Goal: Transaction & Acquisition: Purchase product/service

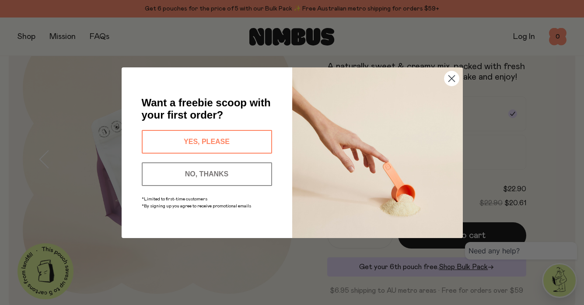
click at [452, 74] on circle "Close dialog" at bounding box center [451, 78] width 14 height 14
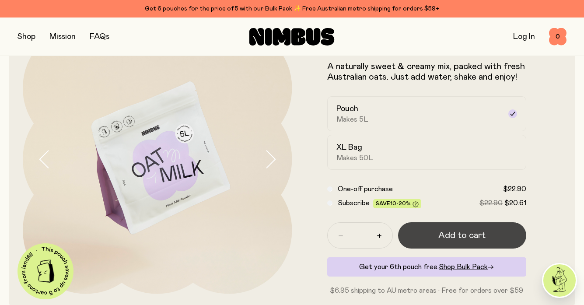
click at [442, 236] on span "Add to cart" at bounding box center [461, 235] width 47 height 12
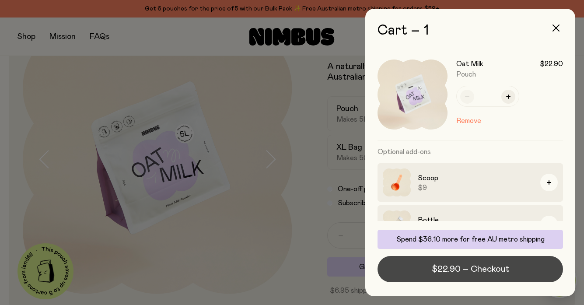
click at [495, 272] on span "$22.90 – Checkout" at bounding box center [470, 269] width 77 height 12
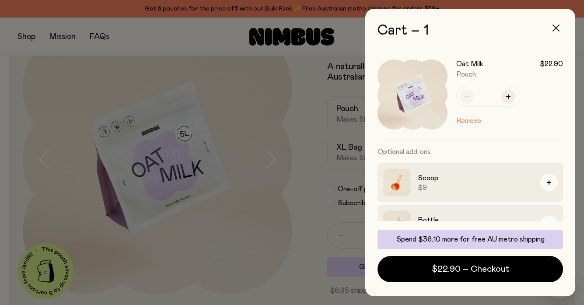
click at [555, 30] on icon "button" at bounding box center [556, 28] width 7 height 7
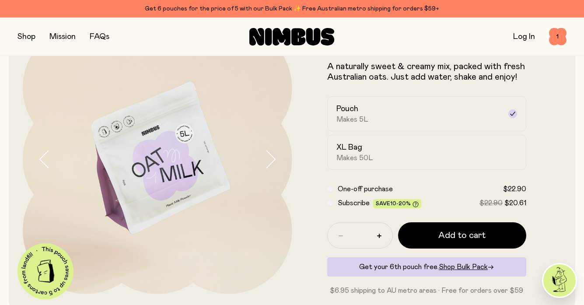
click at [24, 36] on button "button" at bounding box center [27, 37] width 18 height 12
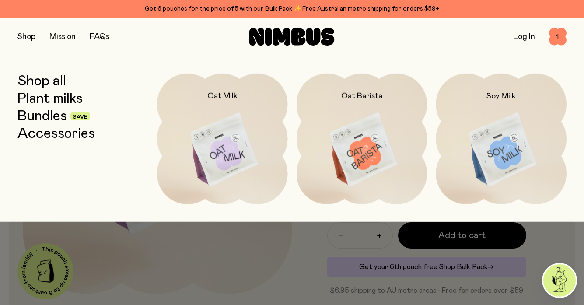
click at [24, 36] on button "button" at bounding box center [27, 37] width 18 height 12
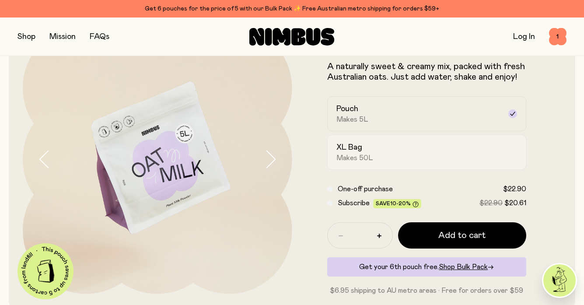
click at [346, 147] on h2 "XL Bag" at bounding box center [349, 147] width 26 height 11
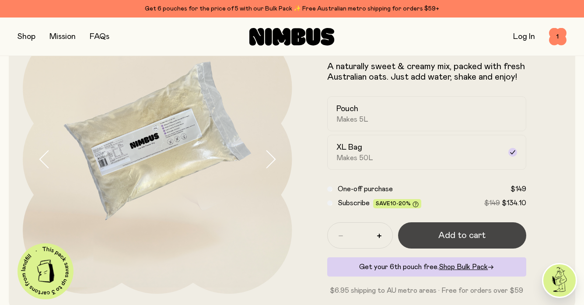
click at [476, 238] on span "Add to cart" at bounding box center [461, 235] width 47 height 12
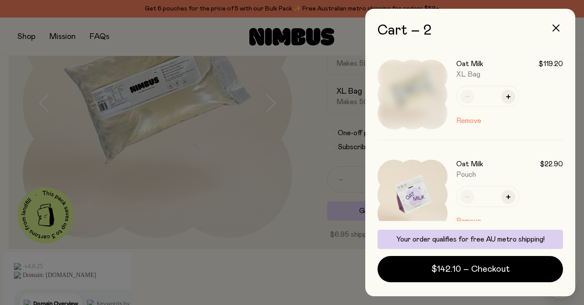
scroll to position [0, 0]
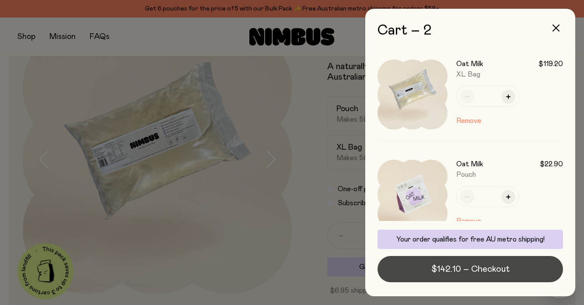
click at [480, 270] on span "$142.10 – Checkout" at bounding box center [470, 269] width 78 height 12
